Goal: Task Accomplishment & Management: Use online tool/utility

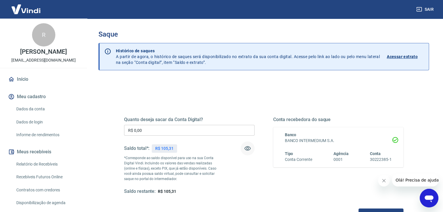
click at [246, 149] on icon "button" at bounding box center [247, 148] width 7 height 7
click at [40, 160] on link "Relatório de Recebíveis" at bounding box center [47, 165] width 66 height 12
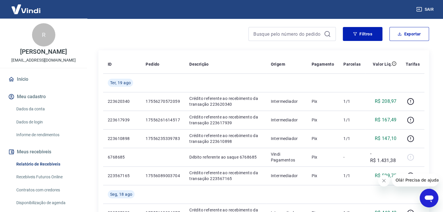
scroll to position [84, 0]
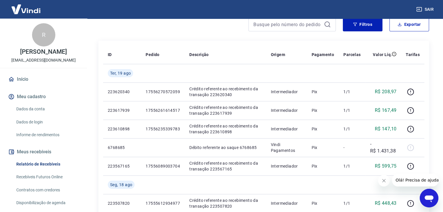
click at [59, 174] on link "Recebíveis Futuros Online" at bounding box center [47, 177] width 66 height 12
